Goal: Find specific page/section: Find specific page/section

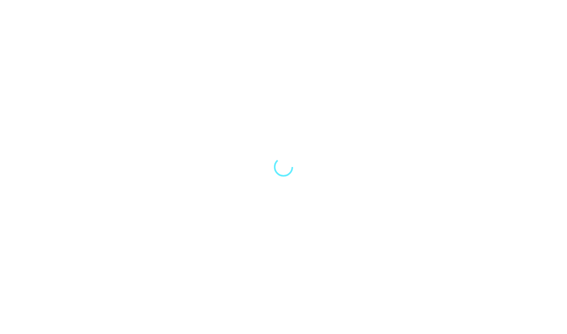
scroll to position [38, 0]
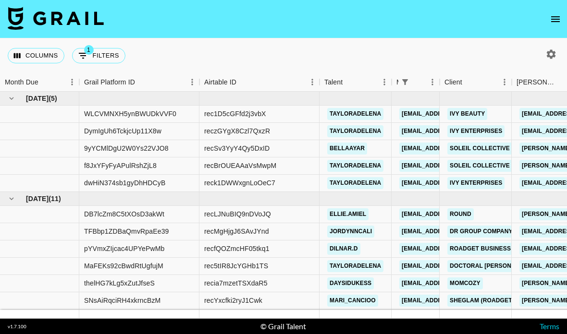
click at [558, 46] on button "button" at bounding box center [551, 54] width 16 height 16
select select "[DATE]"
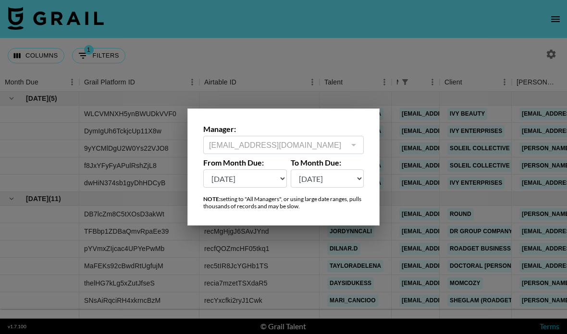
click at [544, 36] on div at bounding box center [283, 167] width 567 height 334
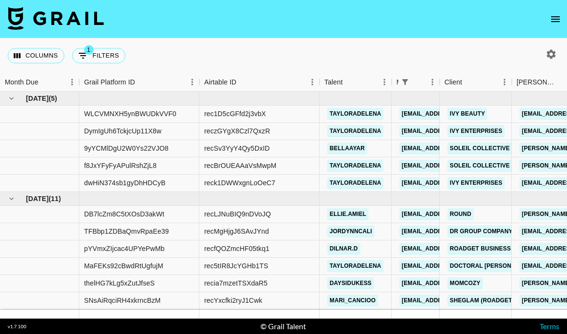
scroll to position [0, 0]
click at [556, 19] on icon "open drawer" at bounding box center [555, 19] width 9 height 6
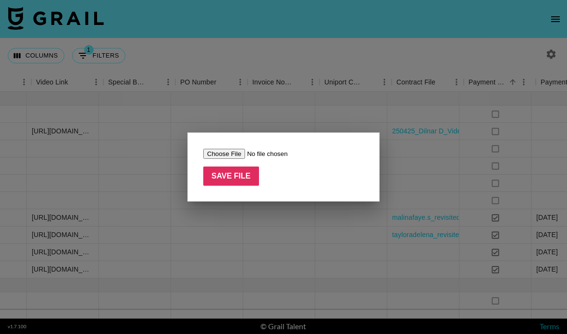
scroll to position [0, 1133]
click at [297, 124] on div at bounding box center [283, 167] width 567 height 334
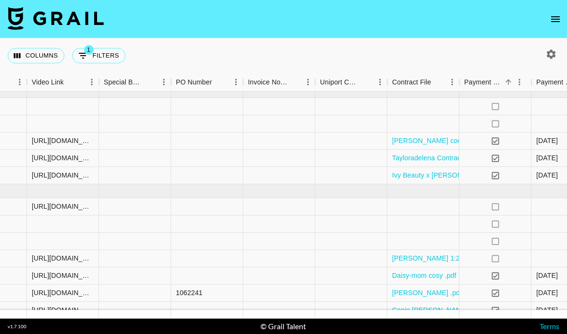
scroll to position [0, 0]
click at [554, 24] on icon "open drawer" at bounding box center [555, 19] width 12 height 12
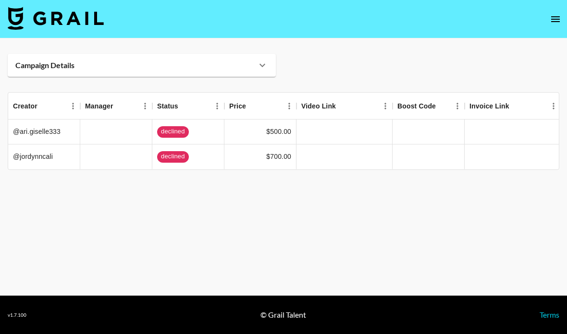
scroll to position [-6, 0]
